Goal: Task Accomplishment & Management: Complete application form

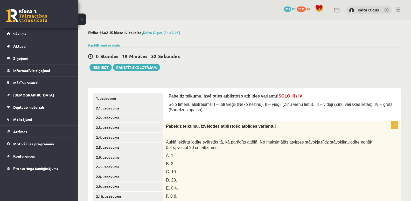
scroll to position [1, 0]
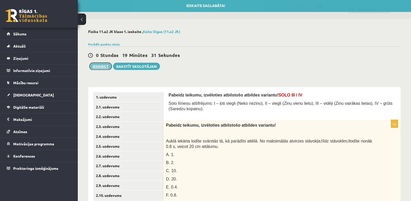
click at [101, 66] on button "Iesniegt" at bounding box center [101, 66] width 22 height 7
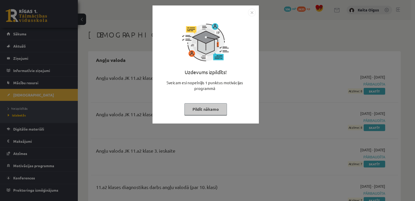
click at [199, 108] on button "Pildīt nākamo" at bounding box center [205, 109] width 43 height 12
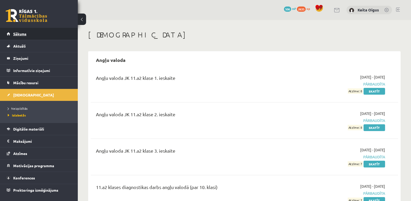
click at [32, 36] on link "Sākums" at bounding box center [39, 34] width 65 height 12
